Goal: Entertainment & Leisure: Consume media (video, audio)

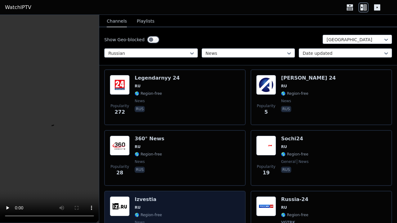
scroll to position [281, 0]
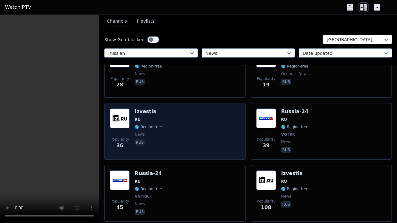
click at [169, 124] on div "Popularity 36 Izvestia RU 🌎 Region-free news rus" at bounding box center [175, 132] width 130 height 46
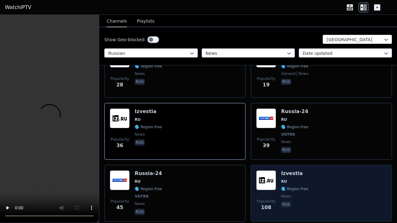
click at [296, 171] on h6 "Izvestia" at bounding box center [294, 174] width 27 height 6
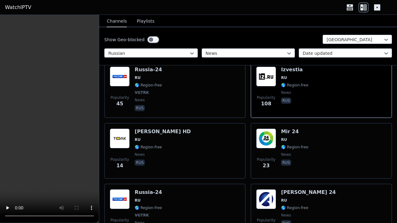
scroll to position [484, 0]
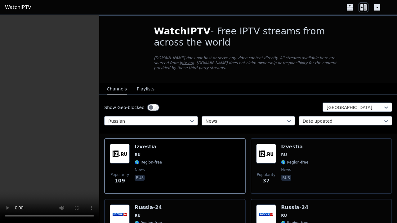
click at [353, 9] on icon at bounding box center [350, 7] width 10 height 10
click at [350, 10] on icon at bounding box center [350, 7] width 10 height 10
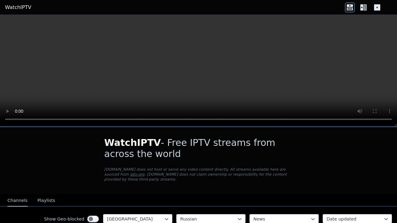
click at [364, 11] on icon at bounding box center [364, 7] width 10 height 10
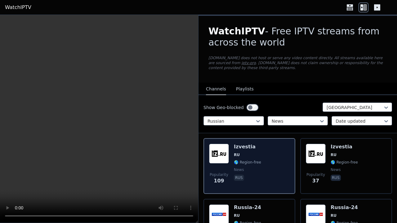
click at [263, 155] on div "Popularity 109 Izvestia RU 🌎 Region-free news rus" at bounding box center [249, 166] width 81 height 45
click at [251, 149] on h6 "Izvestia" at bounding box center [247, 147] width 27 height 6
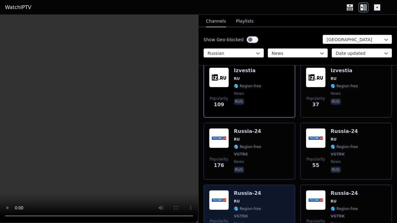
scroll to position [166, 0]
